Goal: Task Accomplishment & Management: Use online tool/utility

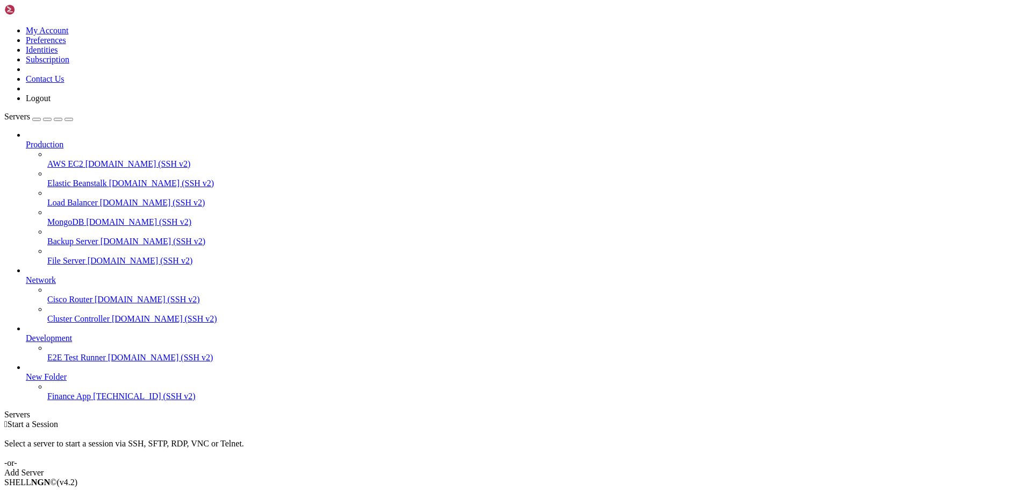
click at [96, 400] on span "[TECHNICAL_ID] (SSH v2)" at bounding box center [144, 395] width 102 height 9
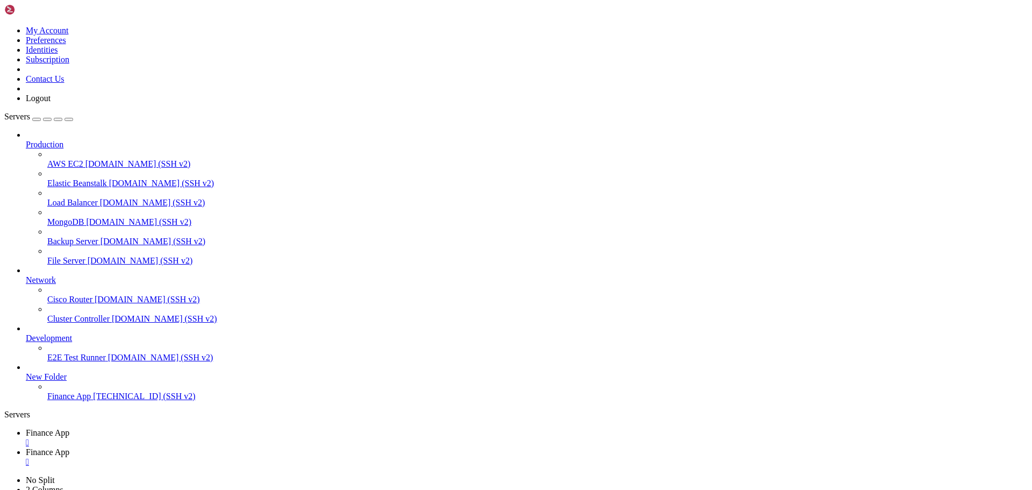
type input "/home/ubuntu/financeapp"
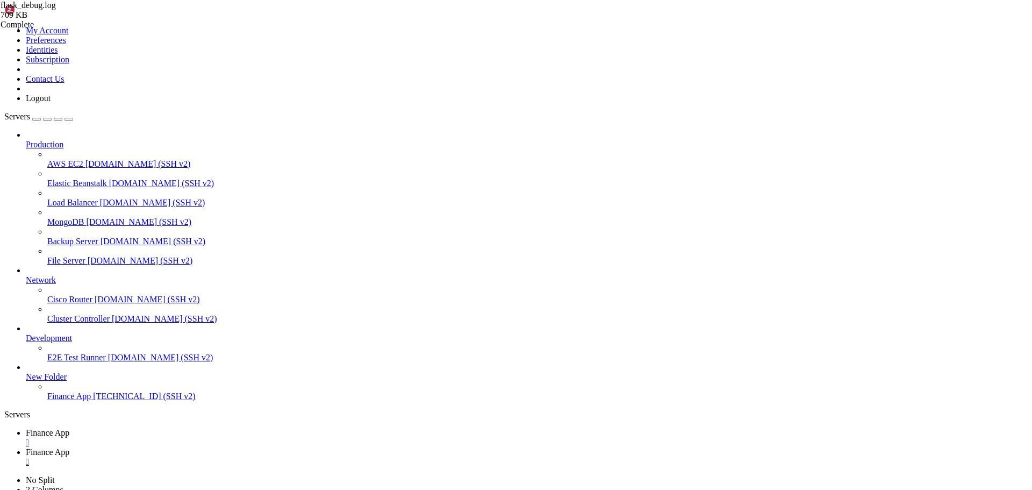
click at [164, 428] on link "Finance App " at bounding box center [527, 437] width 1002 height 19
click at [274, 447] on link "Finance App " at bounding box center [527, 456] width 1002 height 19
click at [69, 428] on span "Finance App" at bounding box center [48, 432] width 44 height 9
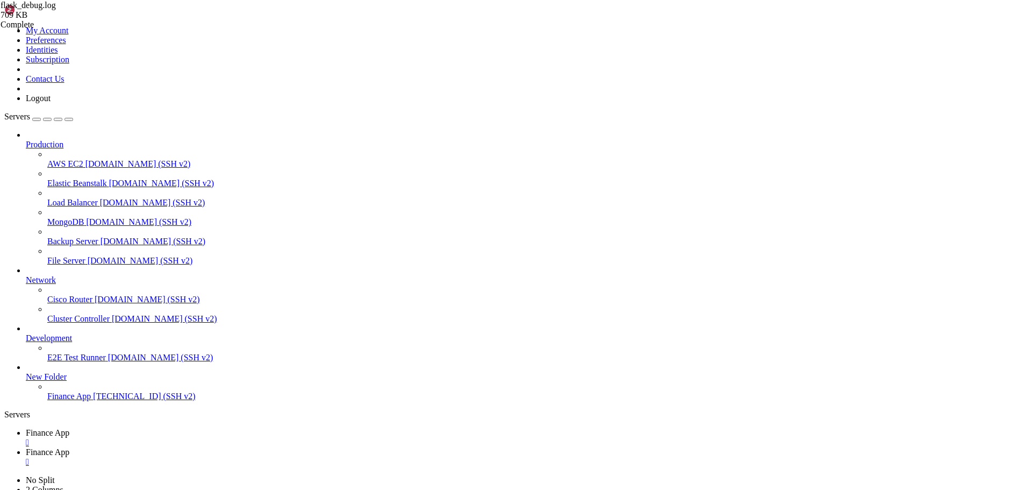
click at [240, 447] on link "Finance App " at bounding box center [527, 456] width 1002 height 19
type textarea "File "/home/ubuntu/financeapp/financeappenv/lib/python3.12/site-packages/flask/…"
click at [291, 447] on link "Finance App " at bounding box center [527, 456] width 1002 height 19
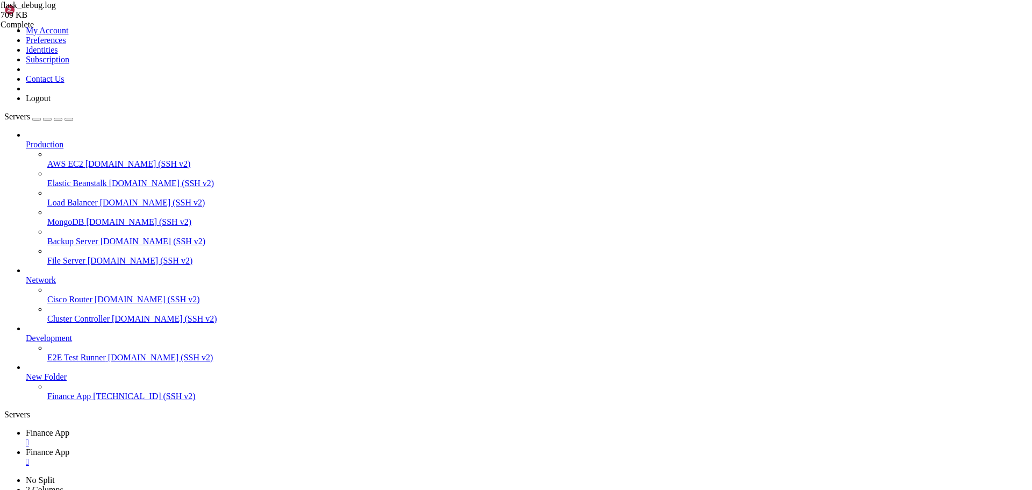
click at [285, 457] on div "" at bounding box center [527, 462] width 1002 height 10
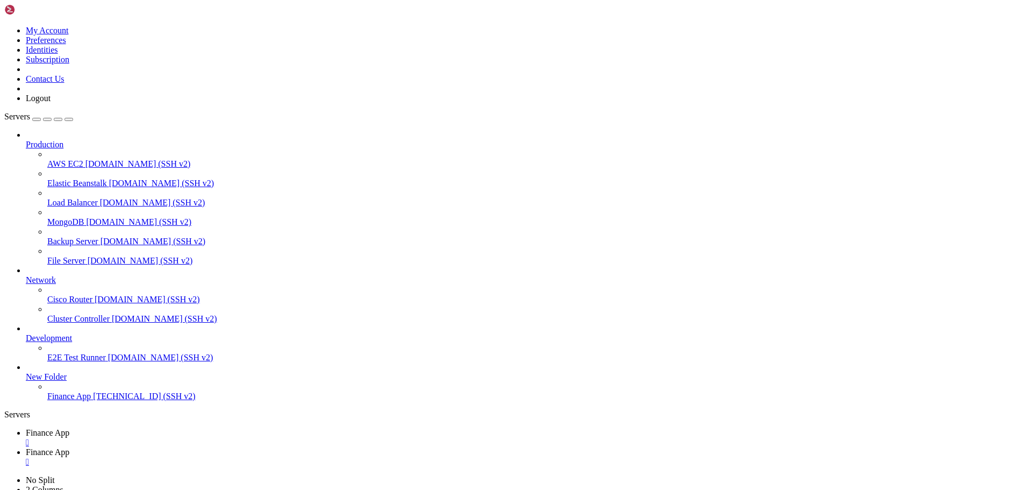
type input "/home/ubuntu/financeapp"
click at [287, 457] on div "" at bounding box center [527, 462] width 1002 height 10
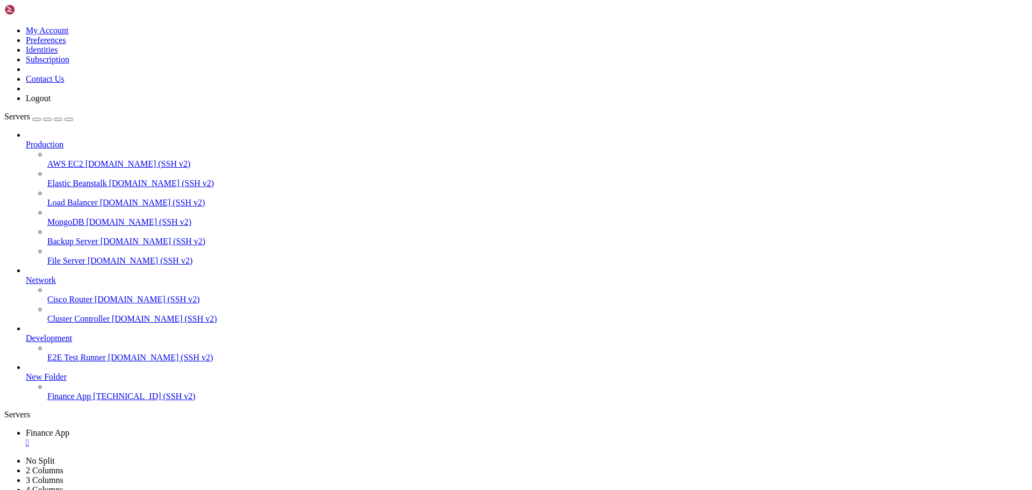
scroll to position [859, 0]
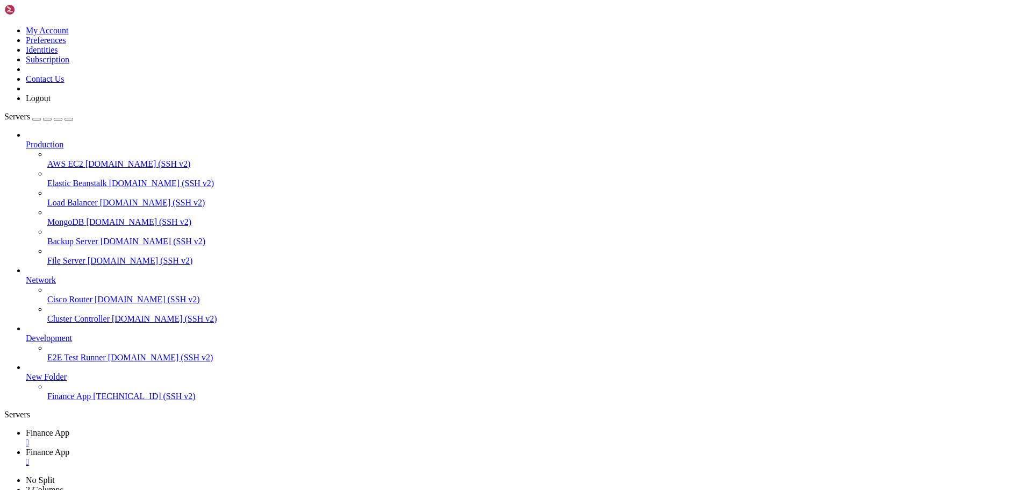
type input "/home/ubuntu/financeapp"
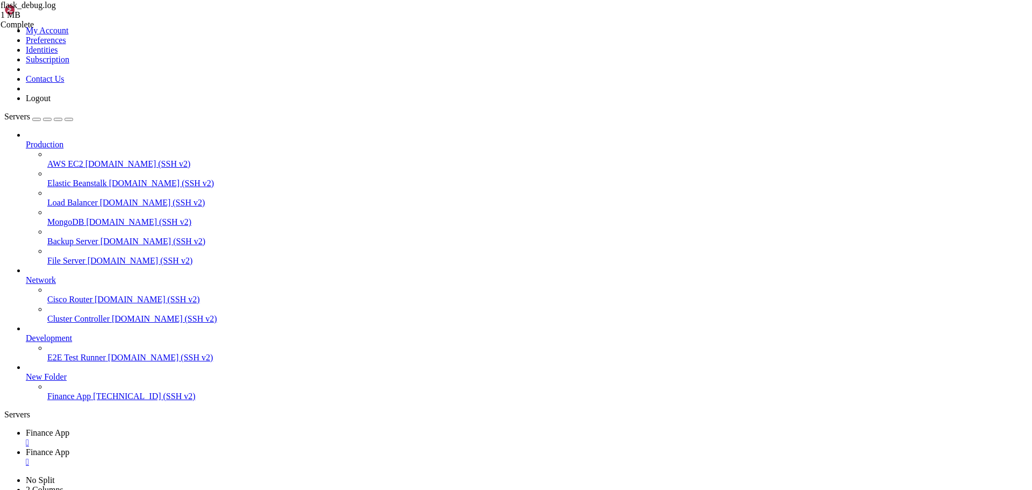
scroll to position [17190, 0]
click at [69, 428] on span "Finance App" at bounding box center [48, 432] width 44 height 9
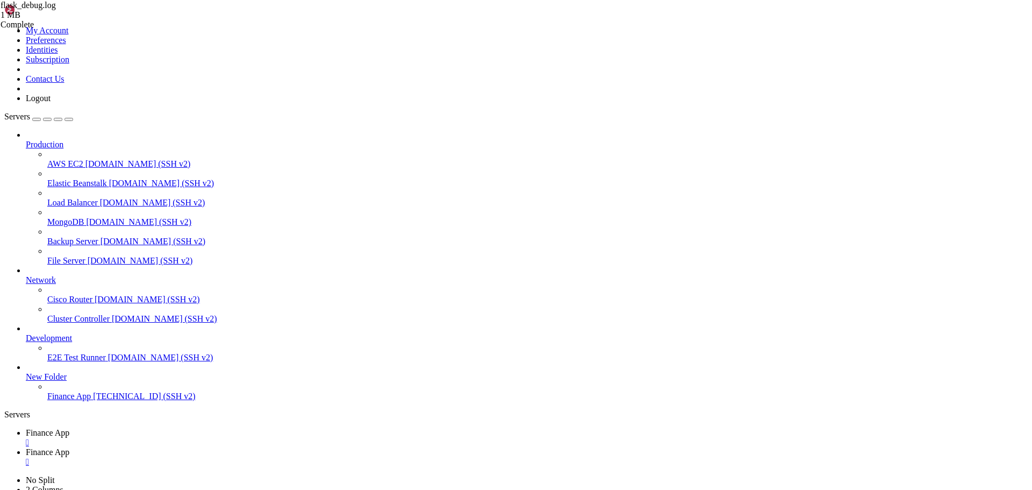
scroll to position [1142, 0]
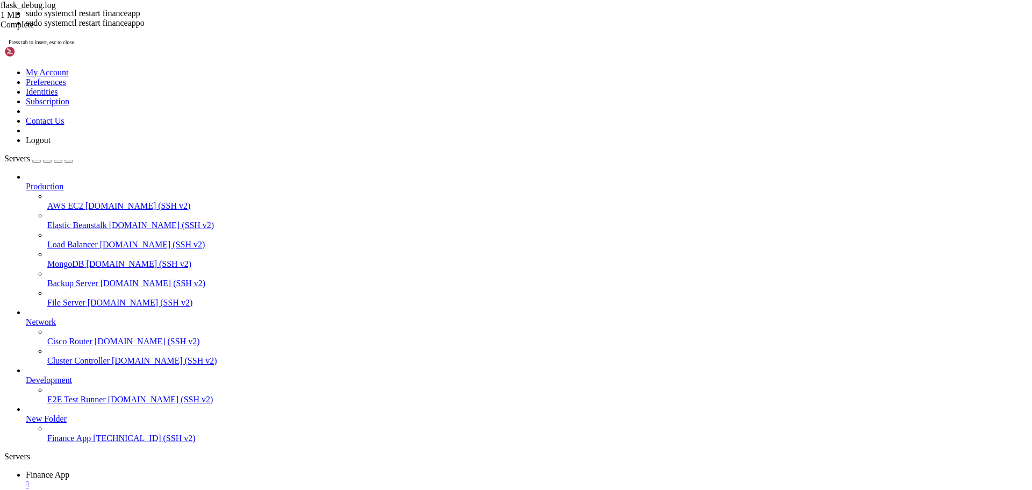
scroll to position [1407, 0]
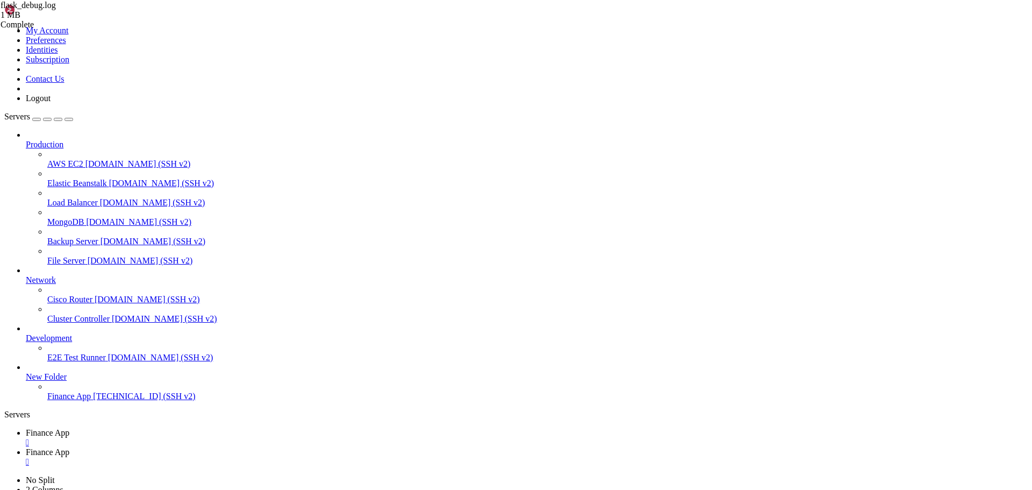
click at [284, 457] on div "" at bounding box center [527, 462] width 1002 height 10
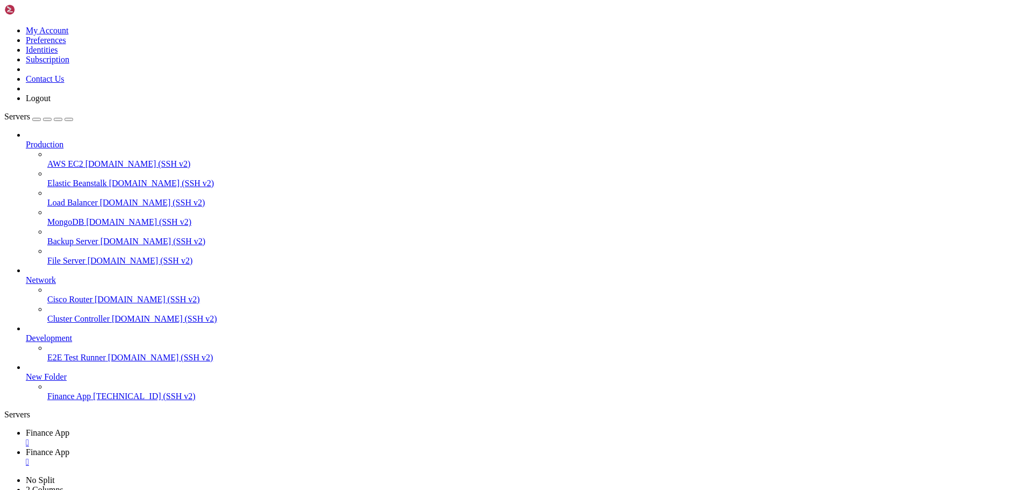
type input "/home/ubuntu/financeapp"
type textarea "TypeError: 'values' is not ordered, please explicitly specify the categories or…"
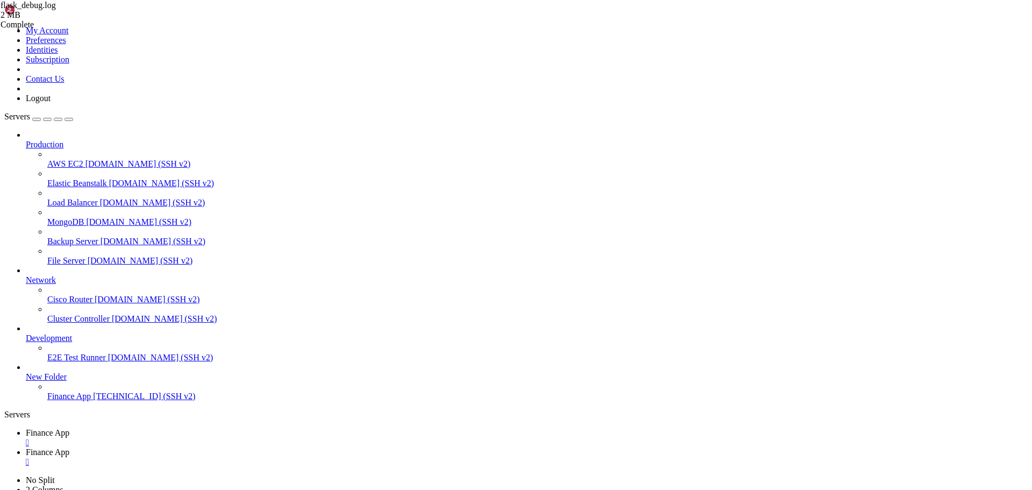
click at [69, 428] on span "Finance App" at bounding box center [48, 432] width 44 height 9
